Goal: Information Seeking & Learning: Learn about a topic

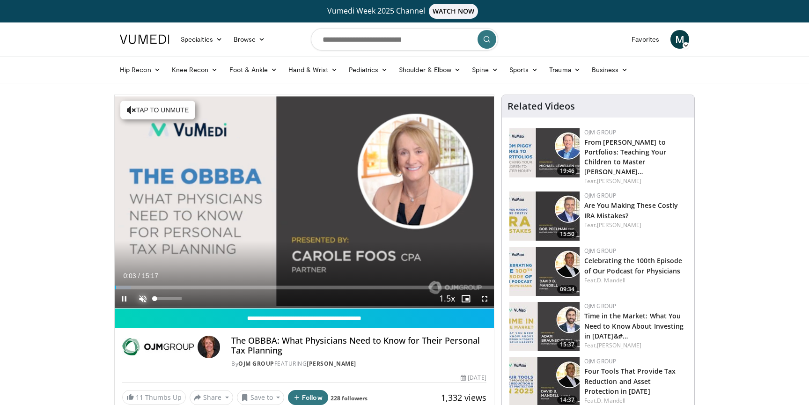
click at [144, 297] on span "Video Player" at bounding box center [142, 298] width 19 height 19
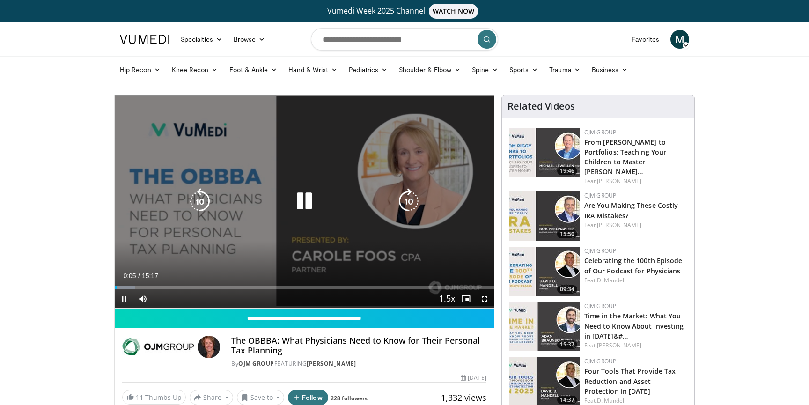
click at [408, 202] on icon "Video Player" at bounding box center [409, 201] width 26 height 26
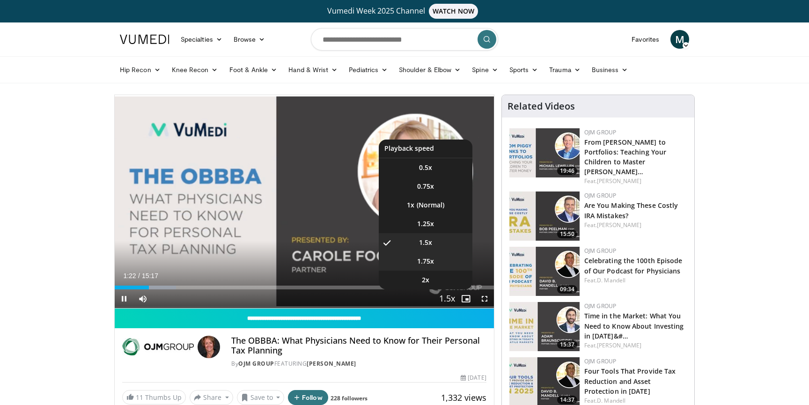
click at [431, 262] on span "1.75x" at bounding box center [425, 261] width 17 height 9
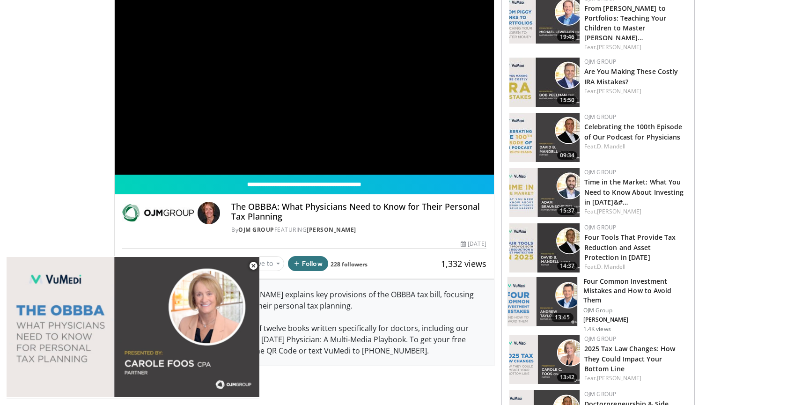
scroll to position [133, 0]
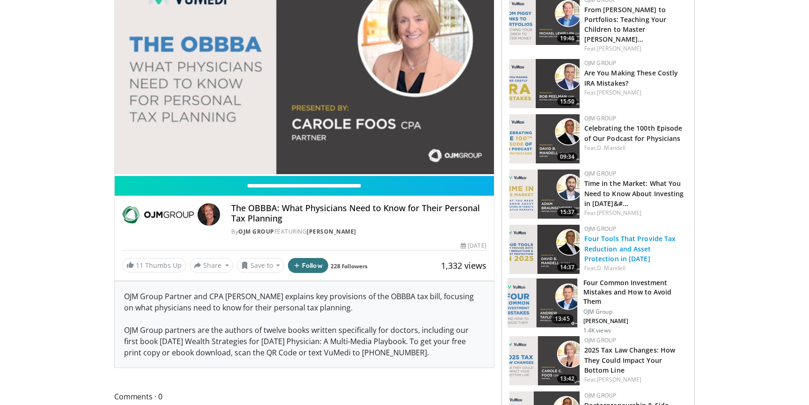
click at [674, 243] on link "Four Tools That Provide Tax Reduction and Asset Protection in 2025" at bounding box center [631, 248] width 92 height 29
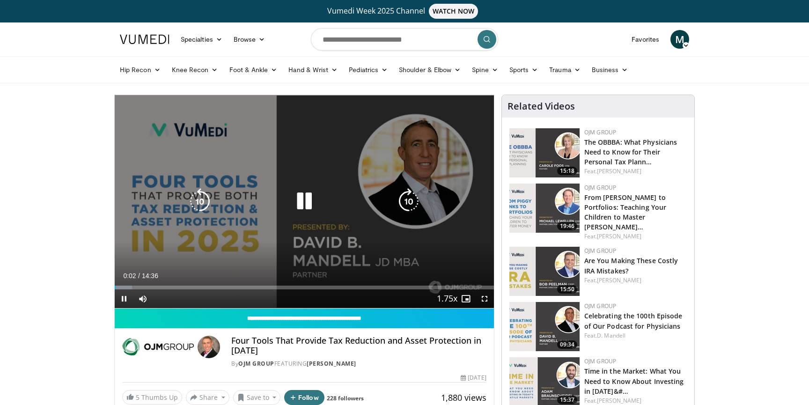
click at [407, 206] on icon "Video Player" at bounding box center [409, 201] width 26 height 26
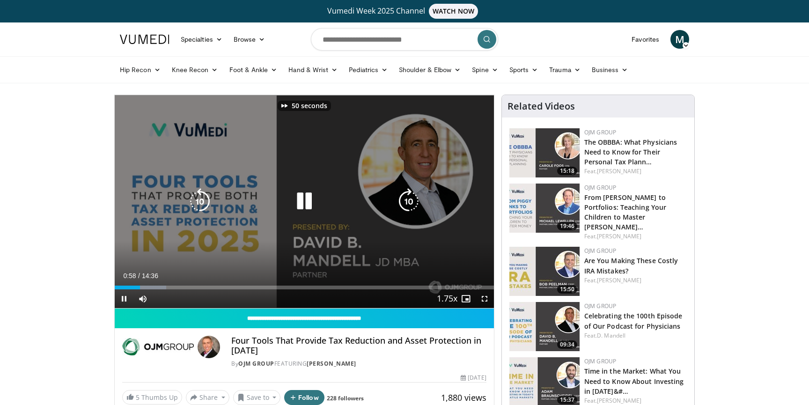
click at [407, 206] on icon "Video Player" at bounding box center [409, 201] width 26 height 26
click at [411, 199] on icon "Video Player" at bounding box center [409, 201] width 26 height 26
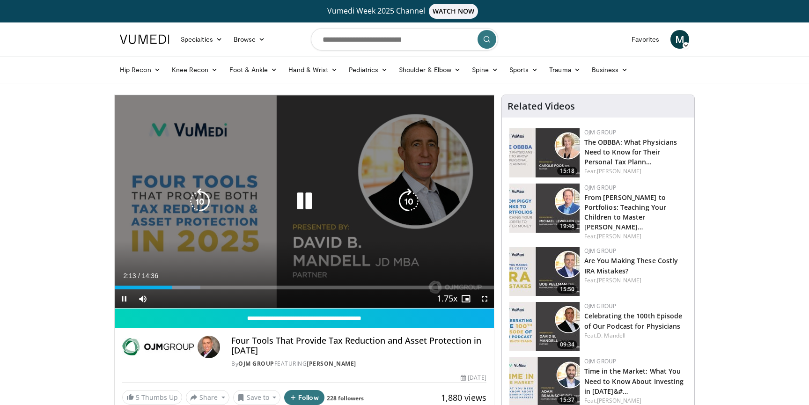
click at [408, 203] on icon "Video Player" at bounding box center [409, 201] width 26 height 26
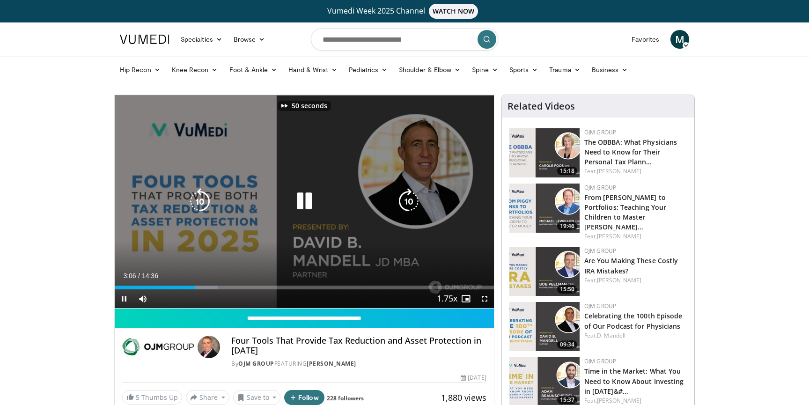
click at [408, 203] on icon "Video Player" at bounding box center [409, 201] width 26 height 26
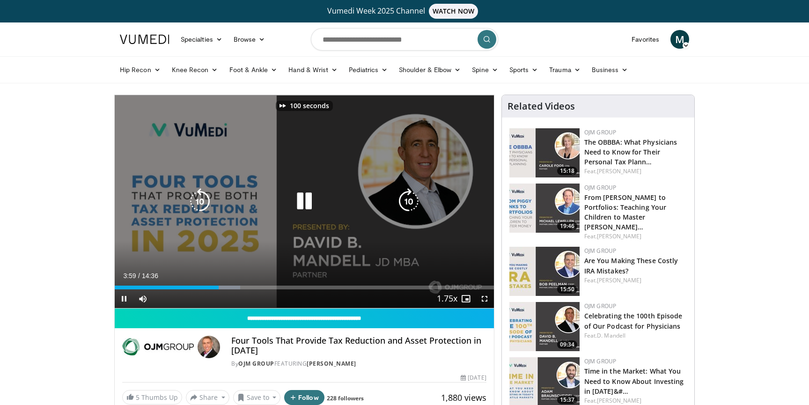
click at [408, 203] on icon "Video Player" at bounding box center [409, 201] width 26 height 26
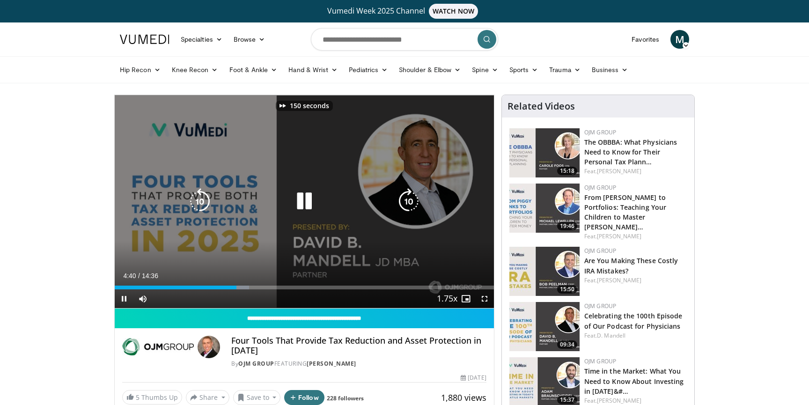
click at [408, 203] on icon "Video Player" at bounding box center [409, 201] width 26 height 26
click at [348, 184] on div "180 seconds Tap to unmute" at bounding box center [304, 201] width 379 height 213
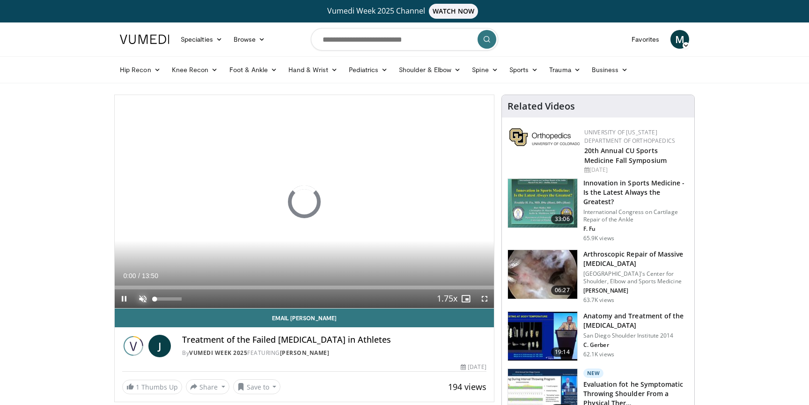
click at [142, 296] on span "Video Player" at bounding box center [142, 298] width 19 height 19
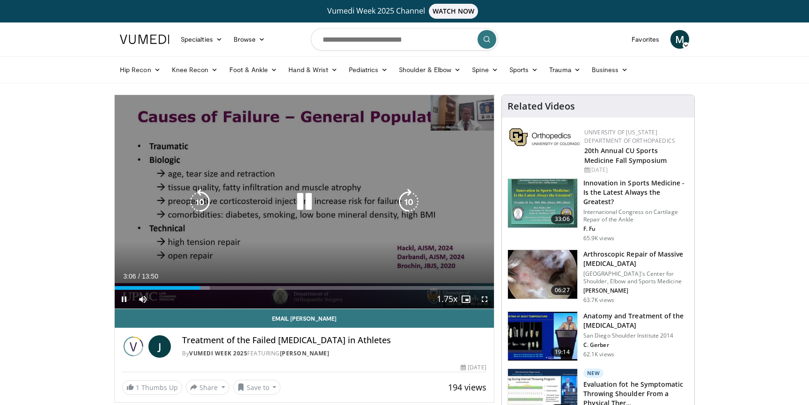
click at [304, 206] on icon "Video Player" at bounding box center [304, 202] width 26 height 26
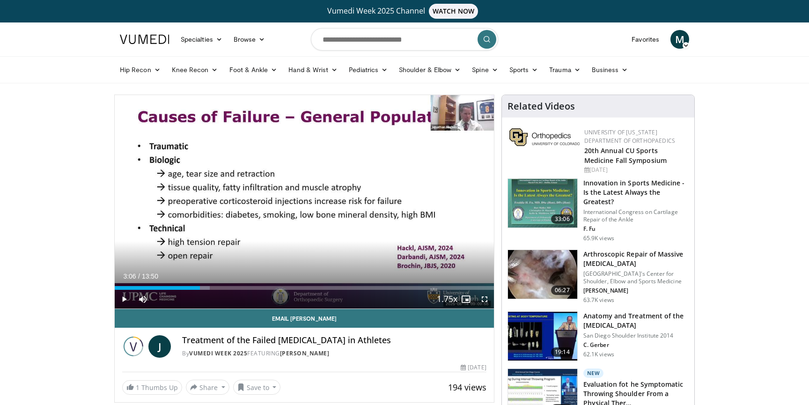
click at [304, 206] on div "10 seconds Tap to unmute" at bounding box center [304, 202] width 379 height 214
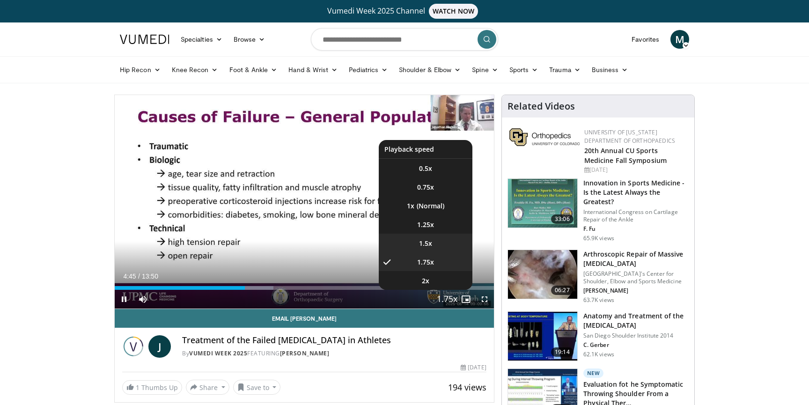
click at [430, 242] on span "1.5x" at bounding box center [425, 243] width 13 height 9
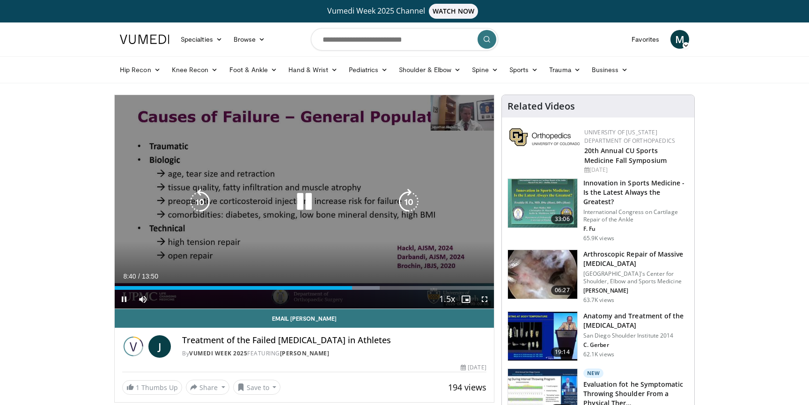
click at [311, 204] on icon "Video Player" at bounding box center [304, 202] width 26 height 26
click at [300, 200] on icon "Video Player" at bounding box center [304, 202] width 26 height 26
click at [413, 198] on icon "Video Player" at bounding box center [409, 202] width 26 height 26
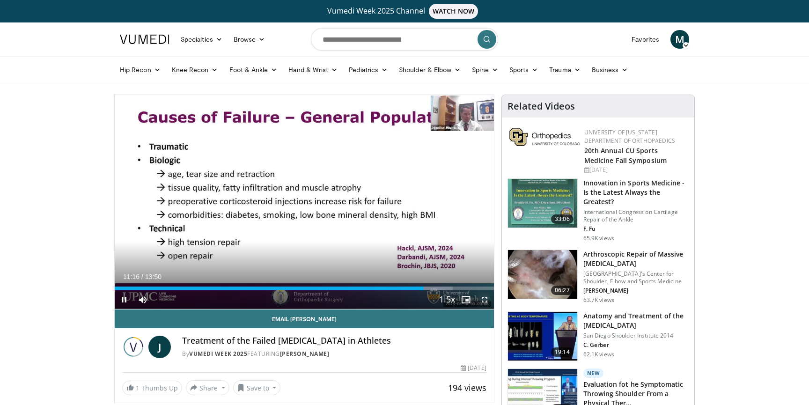
click at [487, 298] on span "Video Player" at bounding box center [484, 299] width 19 height 19
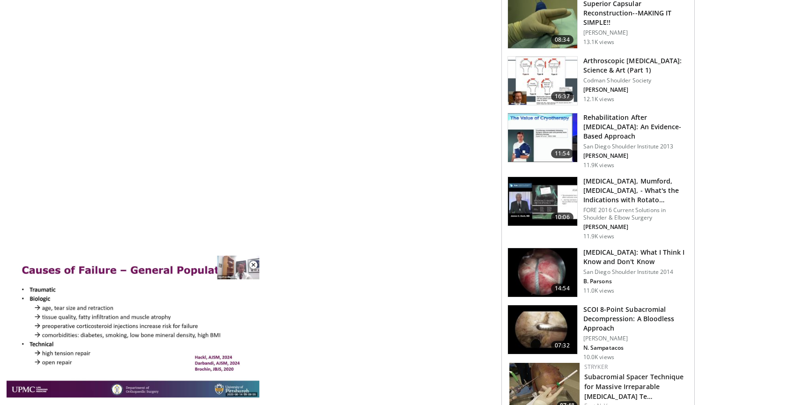
scroll to position [1016, 0]
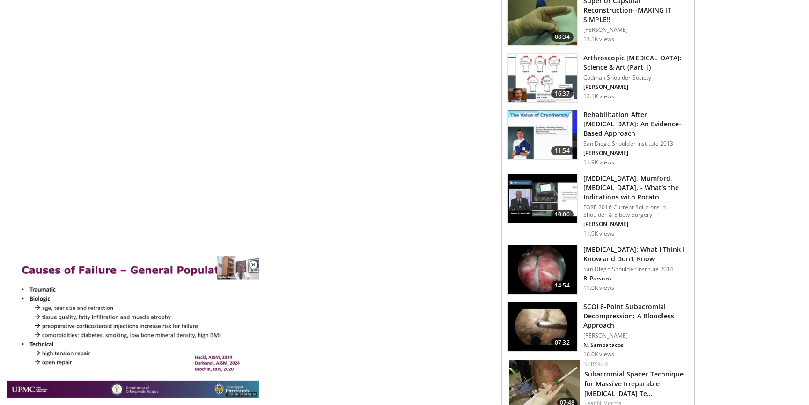
click at [647, 302] on h3 "SCOI 8-Point Subacromial Decompression: A Bloodless Approach" at bounding box center [636, 316] width 105 height 28
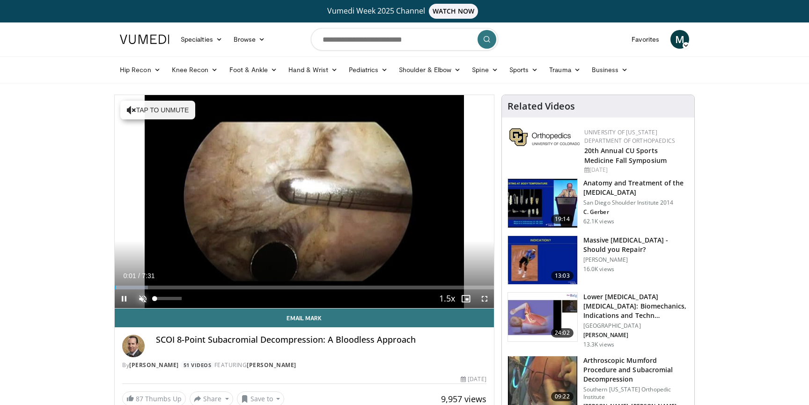
click at [142, 295] on span "Video Player" at bounding box center [142, 298] width 19 height 19
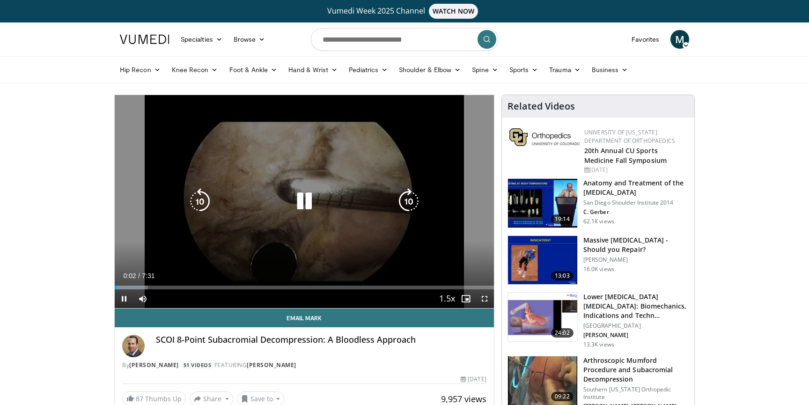
click at [413, 209] on icon "Video Player" at bounding box center [409, 201] width 26 height 26
click at [200, 204] on icon "Video Player" at bounding box center [200, 201] width 26 height 26
click at [402, 203] on icon "Video Player" at bounding box center [409, 201] width 26 height 26
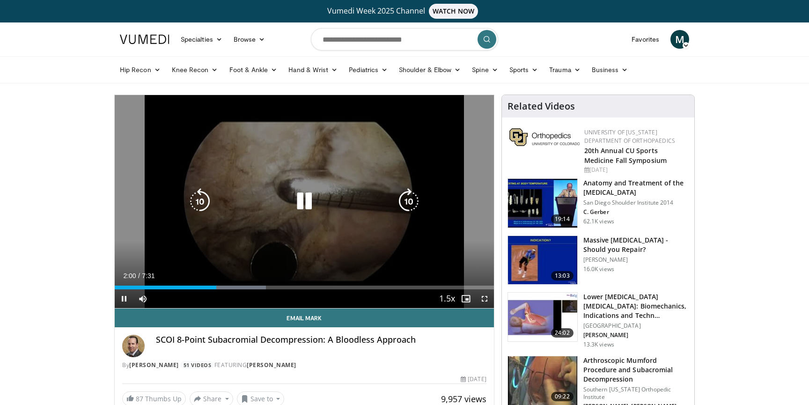
click at [200, 207] on icon "Video Player" at bounding box center [200, 201] width 26 height 26
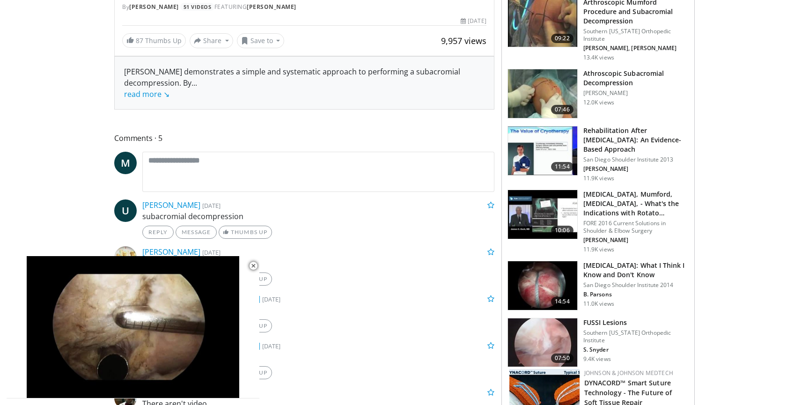
scroll to position [367, 0]
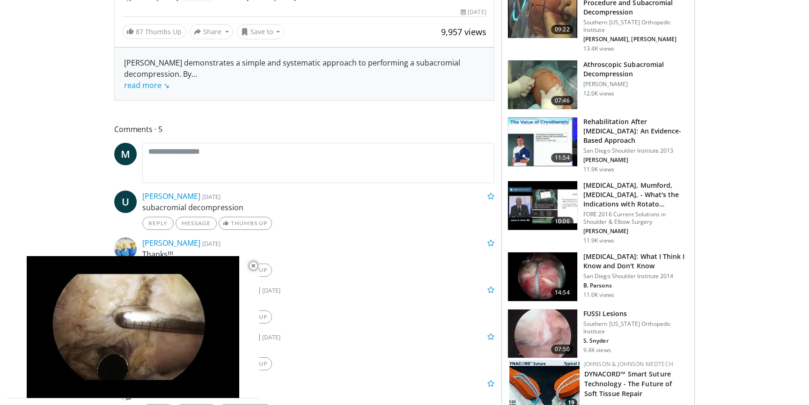
click at [627, 261] on h3 "[MEDICAL_DATA]: What I Think I Know and Don't Know" at bounding box center [636, 261] width 105 height 19
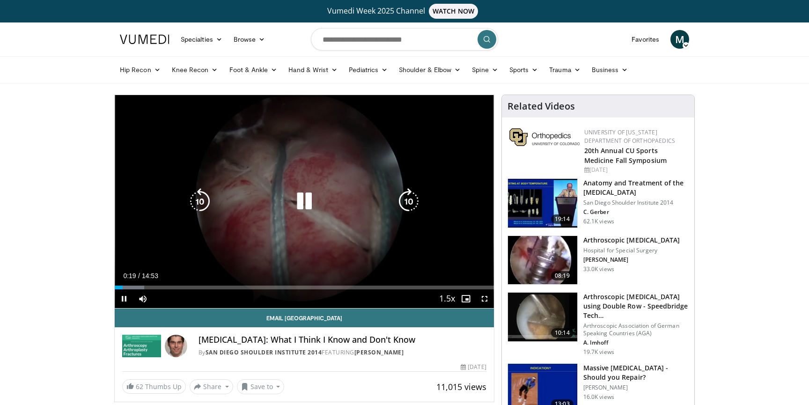
click at [320, 191] on div "10 seconds Tap to unmute" at bounding box center [304, 201] width 379 height 213
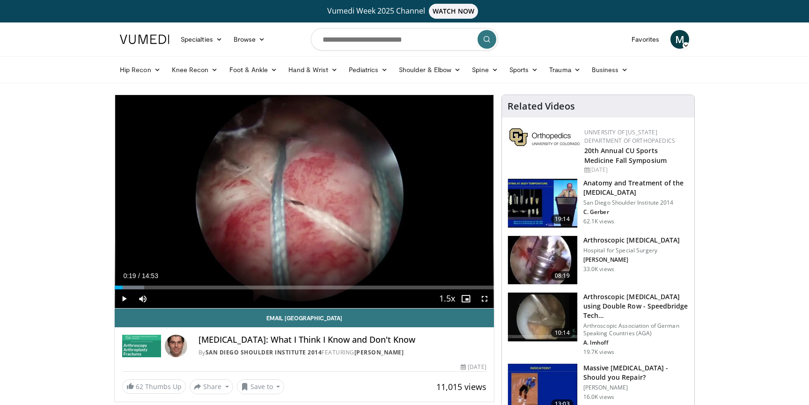
click at [320, 191] on div "10 seconds Tap to unmute" at bounding box center [304, 201] width 379 height 213
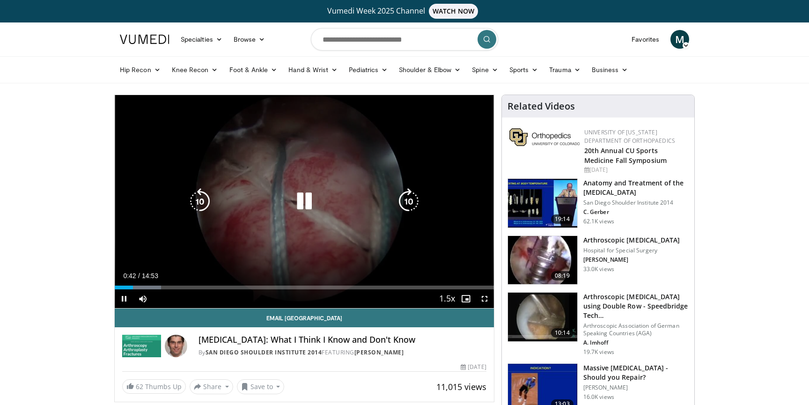
click at [303, 200] on icon "Video Player" at bounding box center [304, 201] width 26 height 26
